Goal: Task Accomplishment & Management: Manage account settings

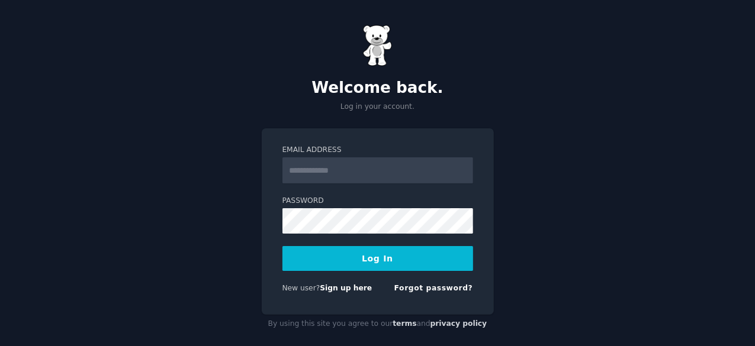
click at [349, 177] on input "Email Address" at bounding box center [377, 170] width 191 height 26
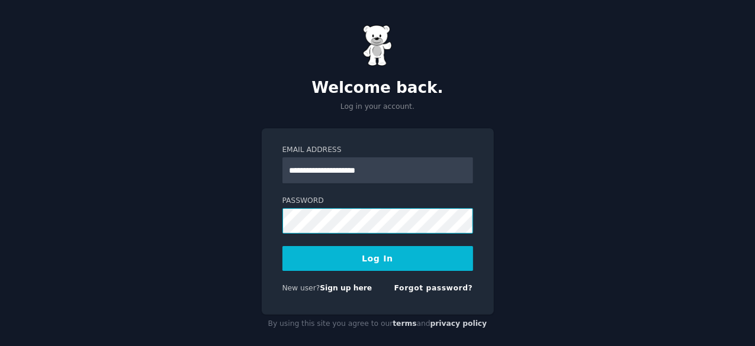
type input "**********"
click at [361, 262] on button "Log In" at bounding box center [377, 258] width 191 height 25
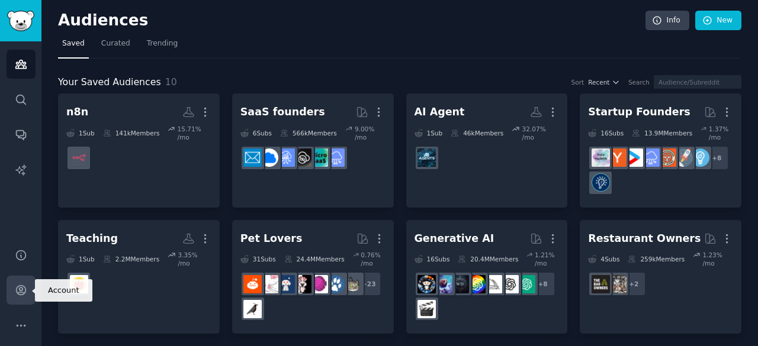
click at [21, 298] on link "Account" at bounding box center [21, 290] width 29 height 29
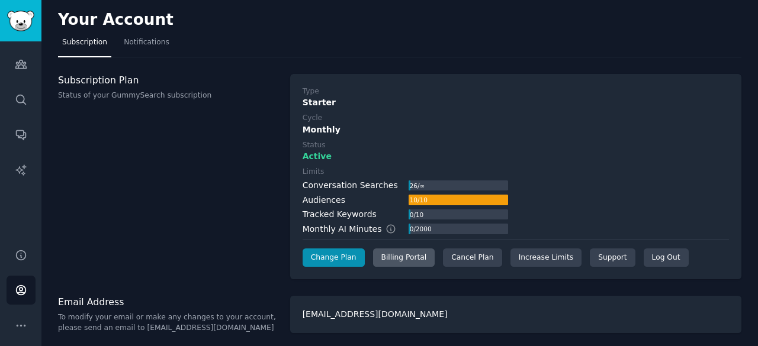
click at [407, 251] on div "Billing Portal" at bounding box center [404, 258] width 62 height 19
click at [461, 260] on div "Cancel Plan" at bounding box center [472, 258] width 59 height 19
click at [401, 265] on div "Billing Portal" at bounding box center [404, 258] width 62 height 19
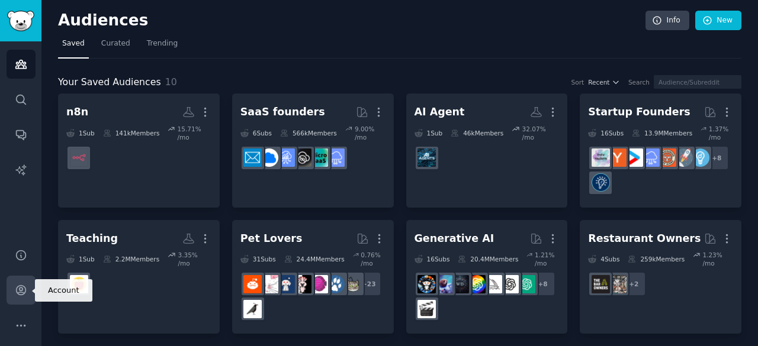
click at [21, 294] on icon "Sidebar" at bounding box center [21, 290] width 12 height 12
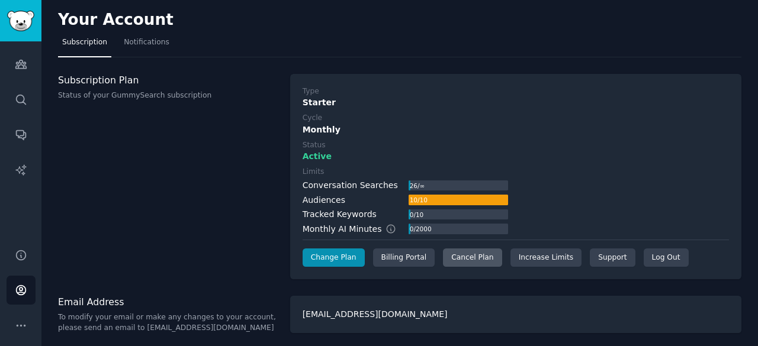
click at [465, 256] on div "Cancel Plan" at bounding box center [472, 258] width 59 height 19
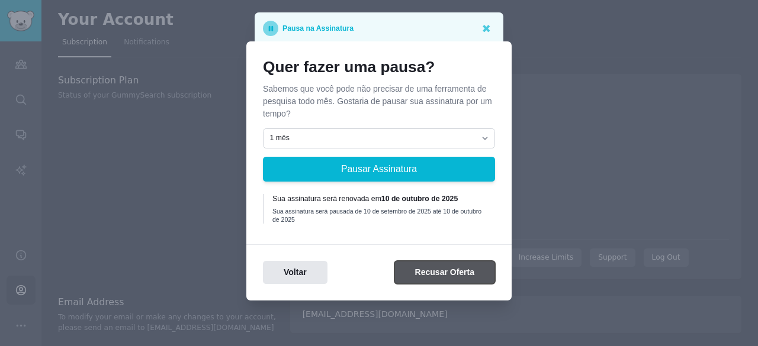
click at [418, 265] on button "Recusar Oferta" at bounding box center [444, 272] width 101 height 23
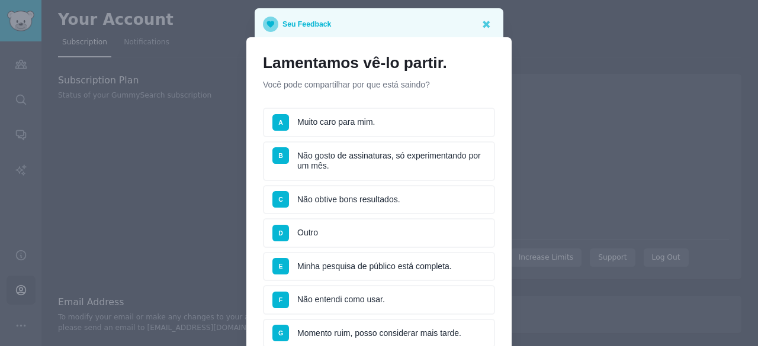
click at [380, 118] on li "A Muito caro para mim." at bounding box center [379, 123] width 232 height 30
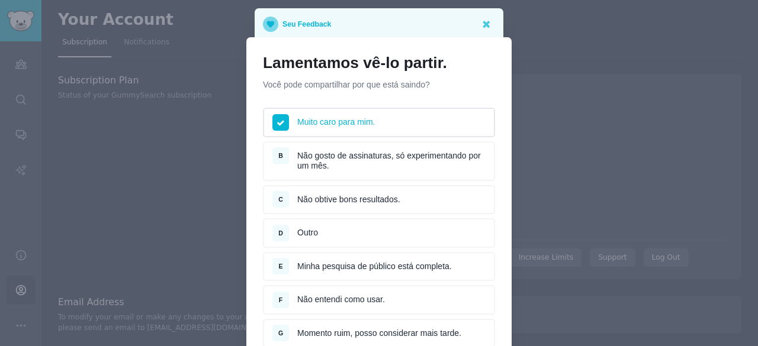
scroll to position [102, 0]
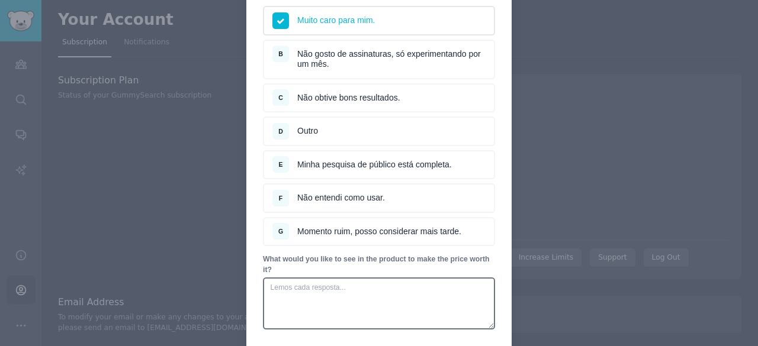
click at [369, 69] on li "B Não gosto de assinaturas, só experimentando por um mês." at bounding box center [379, 60] width 232 height 40
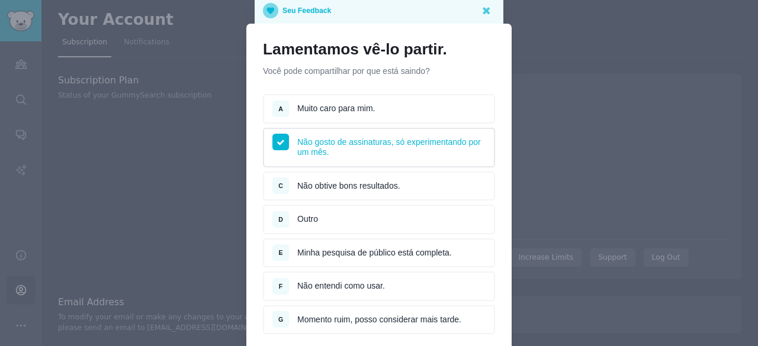
scroll to position [0, 0]
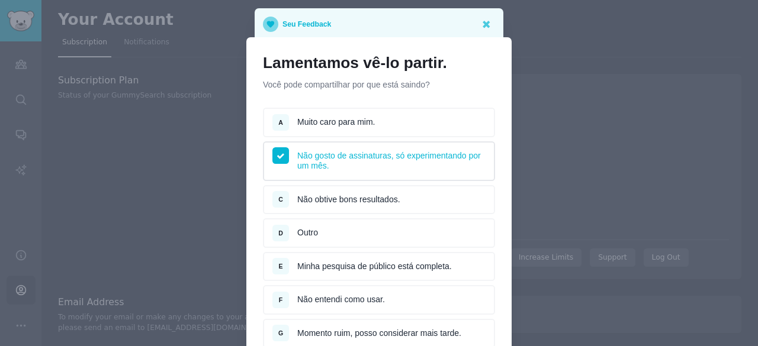
click at [379, 128] on li "A Muito caro para mim." at bounding box center [379, 123] width 232 height 30
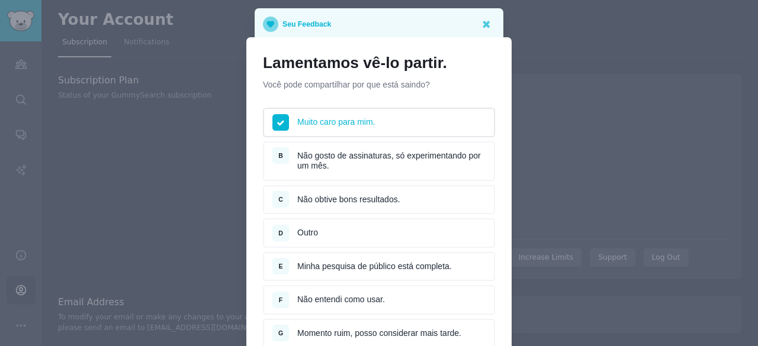
scroll to position [198, 0]
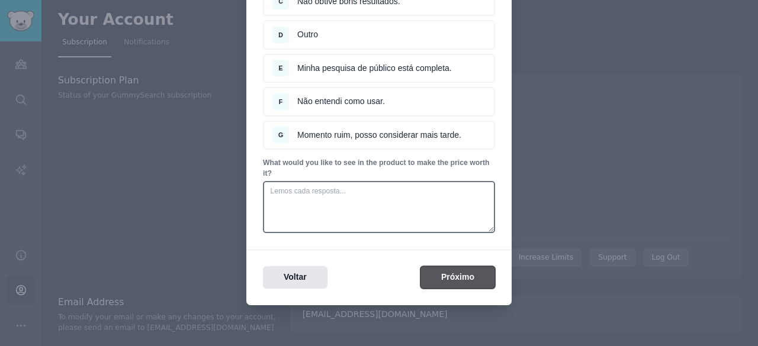
click at [448, 274] on button "Próximo" at bounding box center [457, 277] width 75 height 23
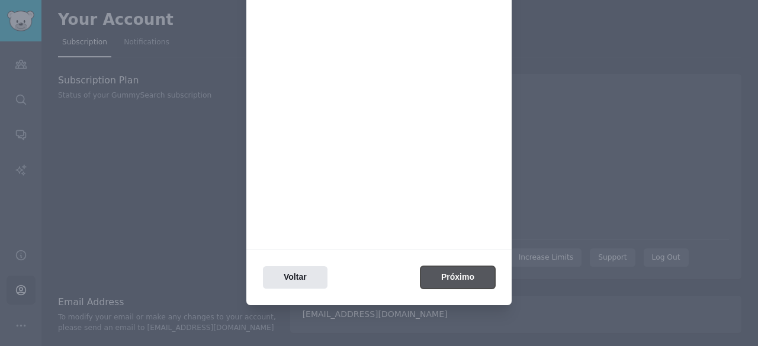
scroll to position [0, 0]
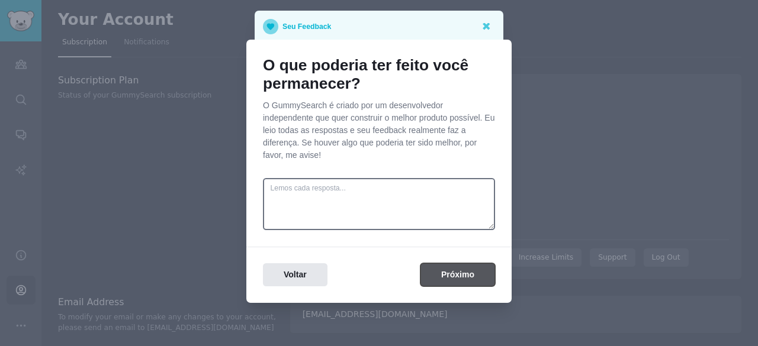
click at [449, 285] on button "Próximo" at bounding box center [457, 274] width 75 height 23
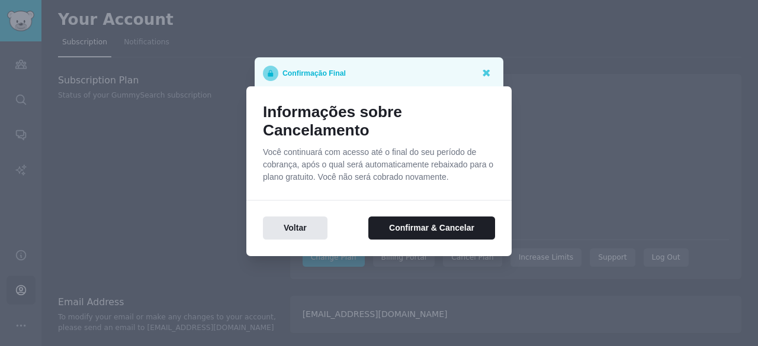
click at [403, 240] on div "Informações sobre Cancelamento Você continuará com acesso até o final do seu pe…" at bounding box center [378, 171] width 265 height 170
click at [406, 233] on button "Confirmar & Cancelar" at bounding box center [431, 228] width 127 height 23
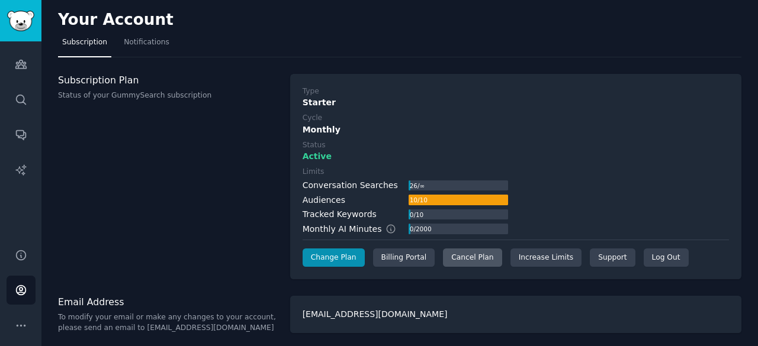
click at [465, 257] on div "Cancel Plan" at bounding box center [472, 258] width 59 height 19
